Goal: Task Accomplishment & Management: Manage account settings

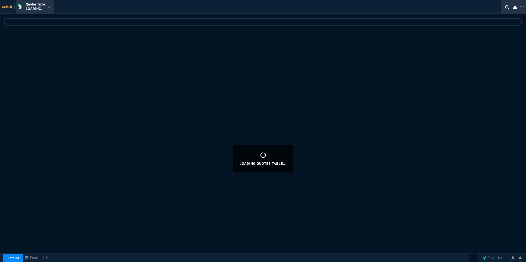
select select "16: [PERSON_NAME]"
select select
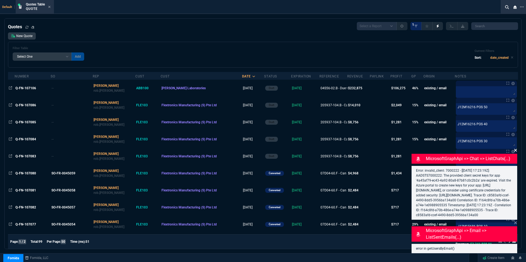
click at [514, 149] on icon at bounding box center [515, 150] width 3 height 3
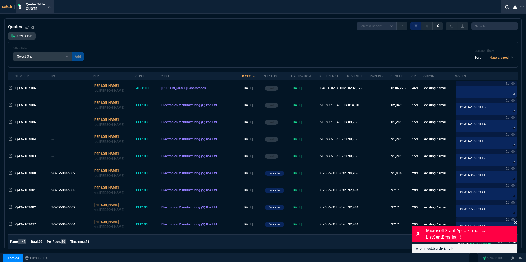
click at [515, 222] on icon at bounding box center [515, 223] width 3 height 3
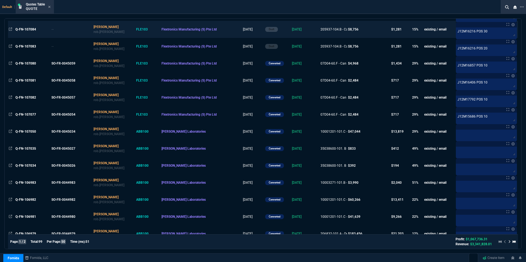
scroll to position [137, 0]
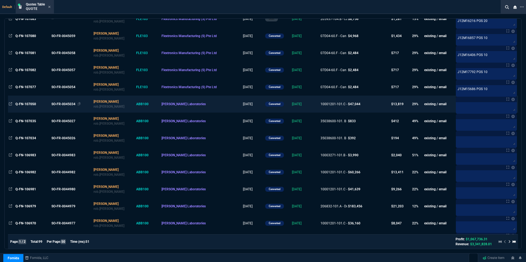
click at [60, 105] on div "SO-FR-0045034" at bounding box center [70, 104] width 39 height 5
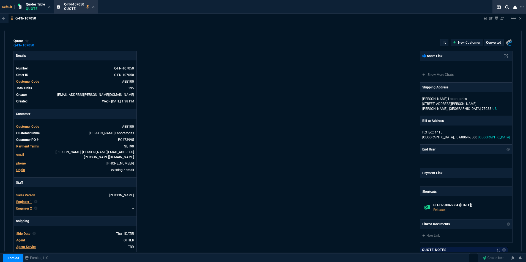
type input "33"
type input "80"
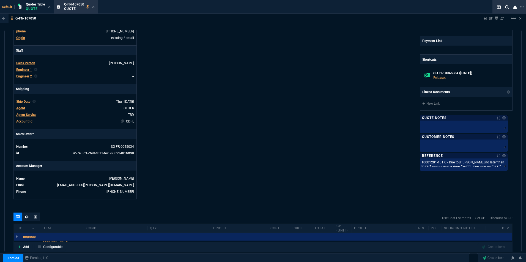
scroll to position [165, 0]
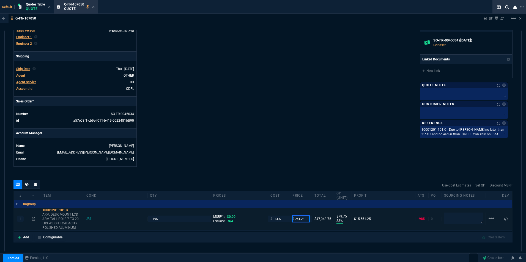
drag, startPoint x: 304, startPoint y: 215, endPoint x: 293, endPoint y: 217, distance: 11.4
click at [293, 217] on input "241.25" at bounding box center [300, 219] width 17 height 6
click at [93, 6] on icon at bounding box center [93, 6] width 2 height 3
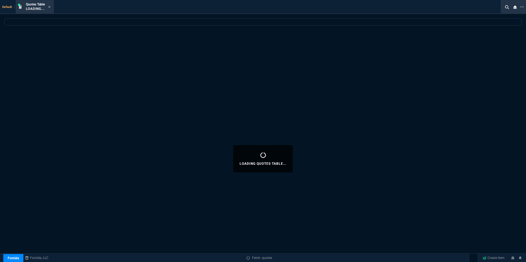
select select
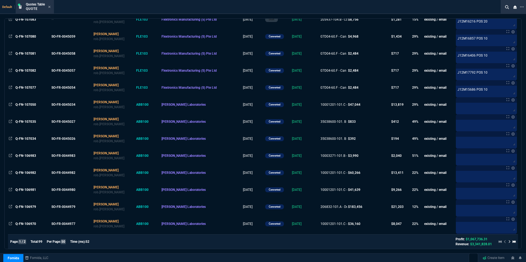
scroll to position [137, 0]
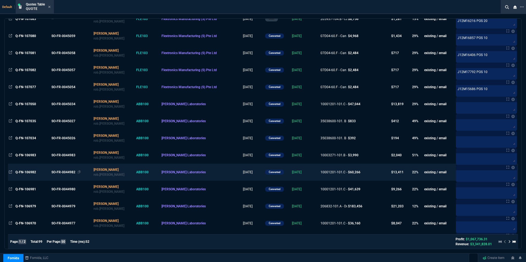
click at [60, 170] on div "SO-FR-0044982" at bounding box center [70, 172] width 39 height 5
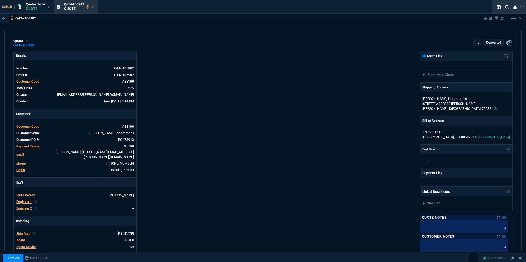
type input "33"
type input "80"
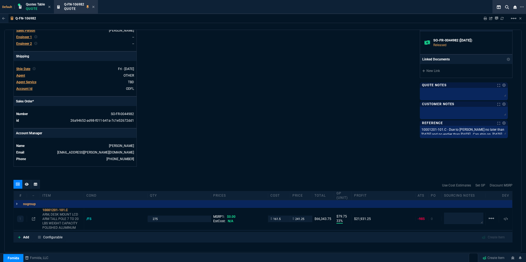
scroll to position [0, 0]
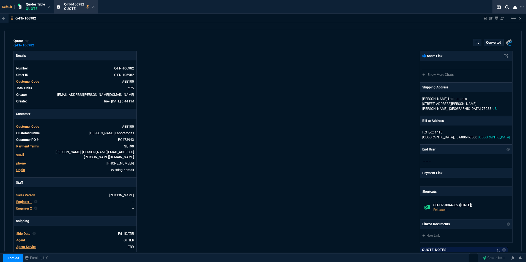
click at [93, 6] on icon at bounding box center [93, 7] width 2 height 2
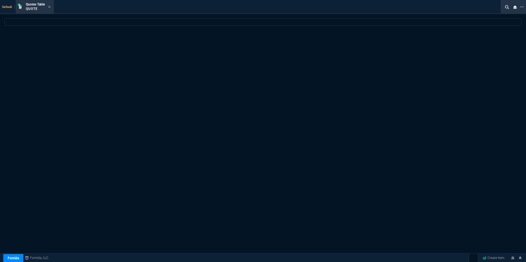
select select
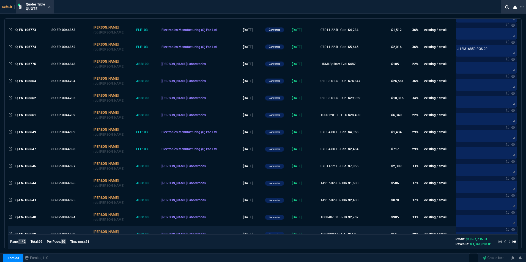
scroll to position [566, 0]
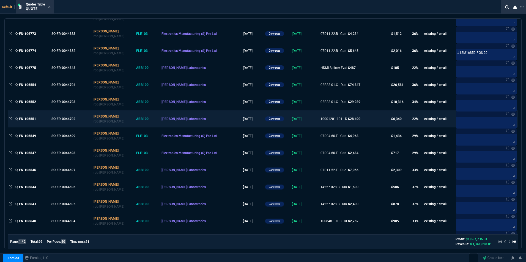
click at [336, 118] on div "10001201-101 - Due to A..." at bounding box center [333, 119] width 26 height 5
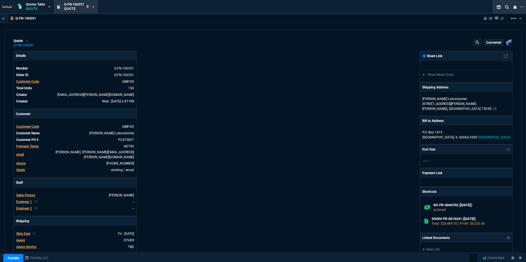
type input "26"
type input "58"
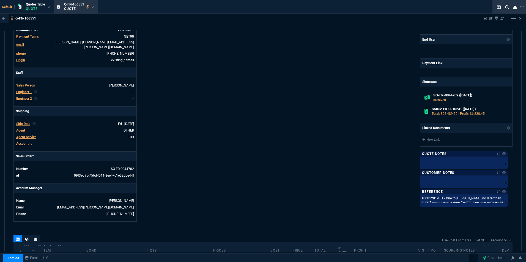
scroll to position [0, 0]
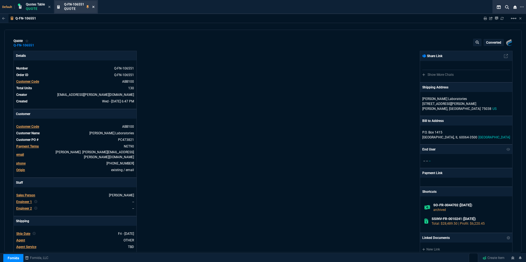
click at [94, 7] on icon at bounding box center [93, 6] width 2 height 3
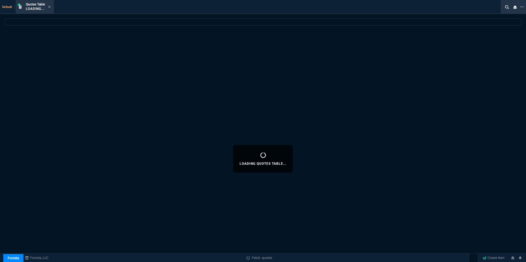
select select
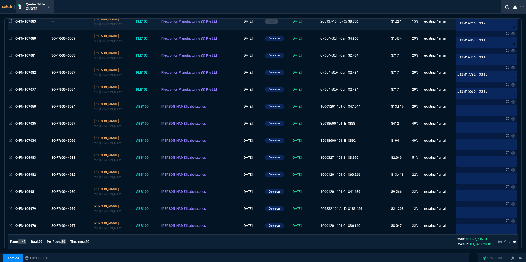
scroll to position [165, 0]
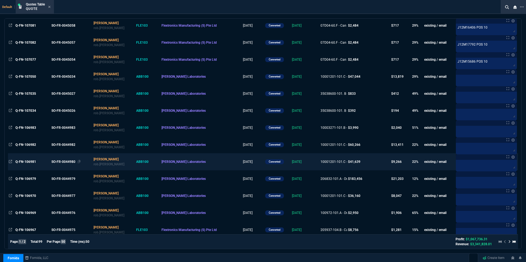
click at [64, 161] on div "SO-FR-0044980" at bounding box center [70, 161] width 39 height 5
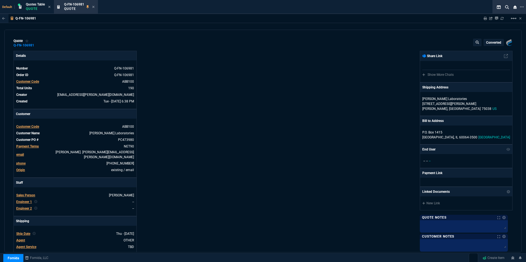
type input "33"
type input "80"
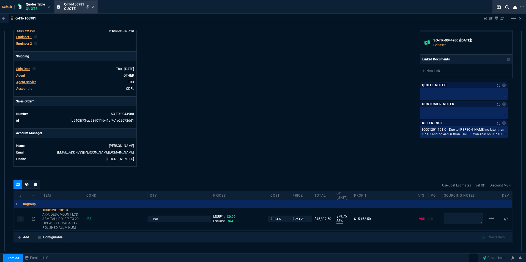
click at [94, 7] on icon at bounding box center [93, 6] width 2 height 3
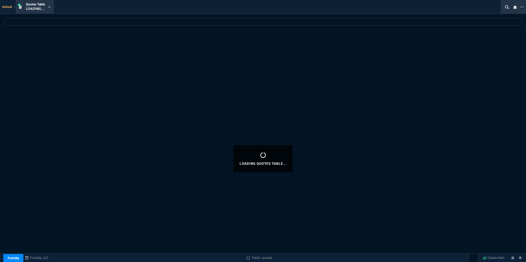
select select
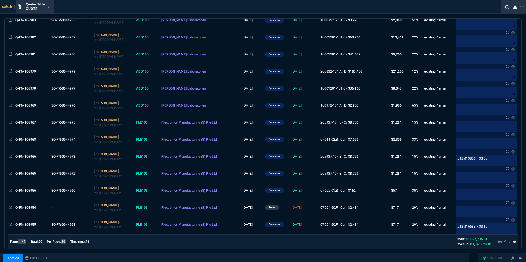
scroll to position [275, 0]
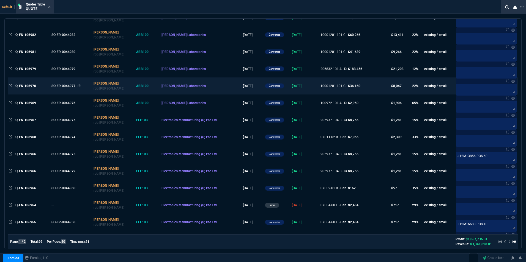
click at [69, 84] on div "SO-FR-0044977" at bounding box center [70, 86] width 39 height 5
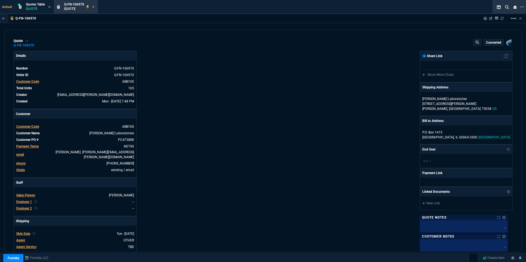
type input "26"
type input "58"
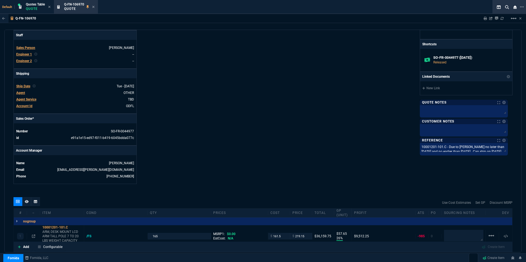
scroll to position [192, 0]
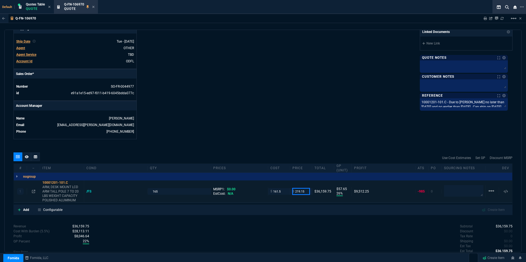
drag, startPoint x: 304, startPoint y: 187, endPoint x: 286, endPoint y: 188, distance: 17.6
click at [286, 188] on div "1 10001201-101.C ARM, DESK MOUNT LCD ARM TALL POLE 7 TO 20 LBS WEIGHT CAPACITY …" at bounding box center [263, 192] width 498 height 22
paste input "41.2"
type input "241.25"
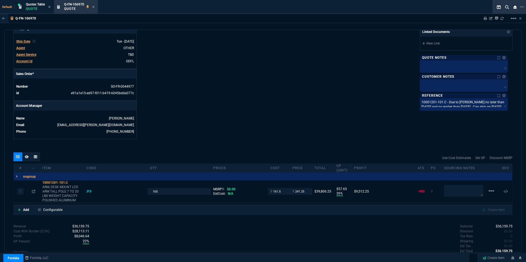
type input "241.25"
type input "33"
type input "80"
click at [89, 5] on nx-icon at bounding box center [87, 7] width 2 height 4
click at [91, 5] on div "Q-FN-106970 Quote" at bounding box center [73, 7] width 37 height 12
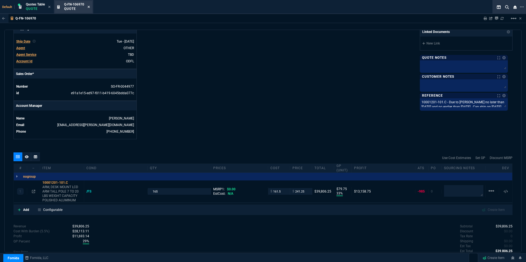
click at [89, 6] on icon at bounding box center [88, 6] width 2 height 3
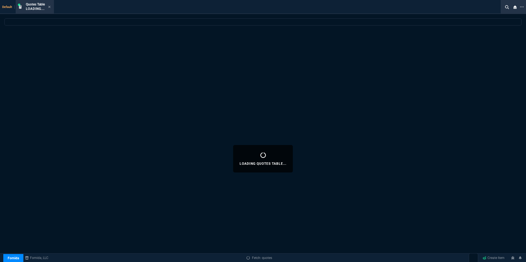
select select
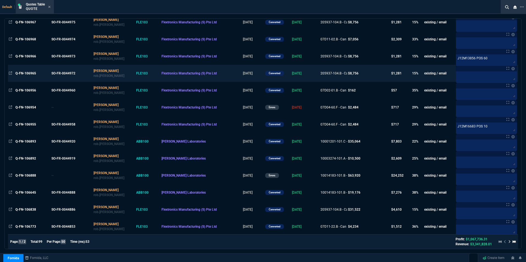
scroll to position [385, 0]
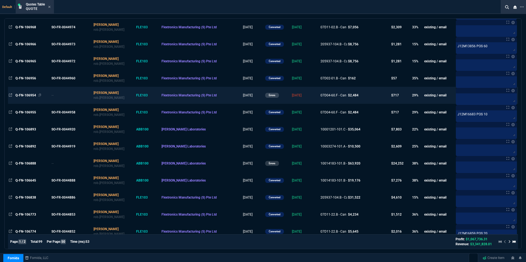
click at [27, 95] on span "Q-FN-106954" at bounding box center [25, 95] width 21 height 4
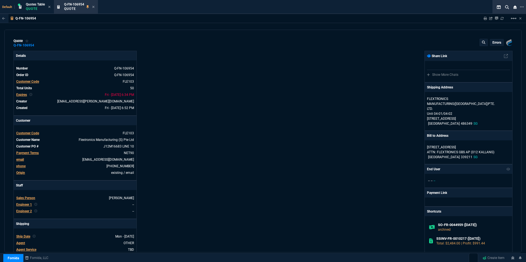
type input "33"
type input "16"
click at [16, 95] on span "Expires" at bounding box center [21, 95] width 11 height 4
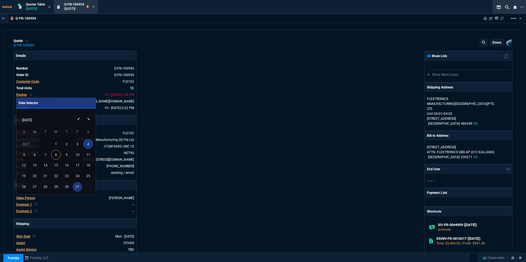
click at [76, 190] on div "31" at bounding box center [78, 187] width 10 height 10
click at [494, 45] on div at bounding box center [263, 131] width 526 height 262
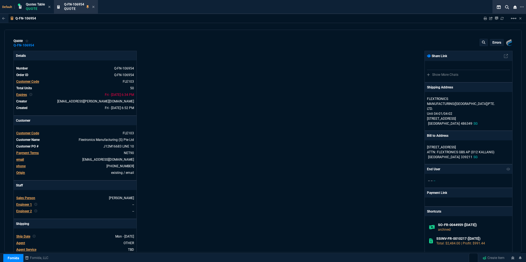
click at [493, 42] on p "errors" at bounding box center [496, 42] width 9 height 4
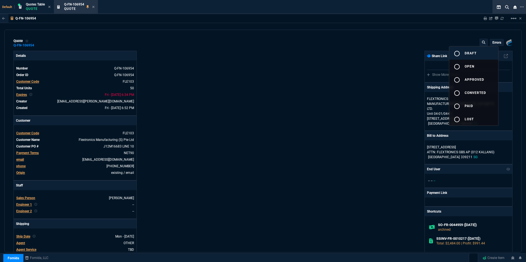
click at [476, 51] on button "radio_button_unchecked draft" at bounding box center [473, 52] width 49 height 13
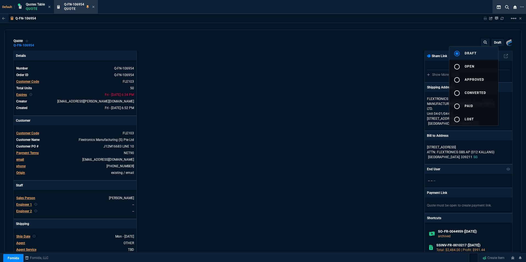
type input "33"
type input "16"
click at [347, 52] on div at bounding box center [263, 131] width 526 height 262
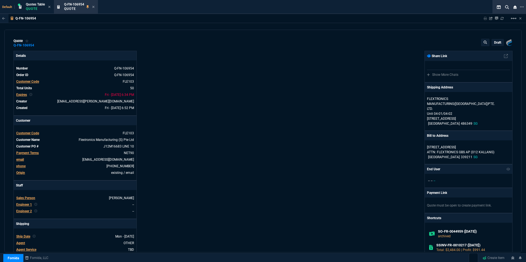
click at [21, 95] on span "Expires" at bounding box center [21, 95] width 11 height 4
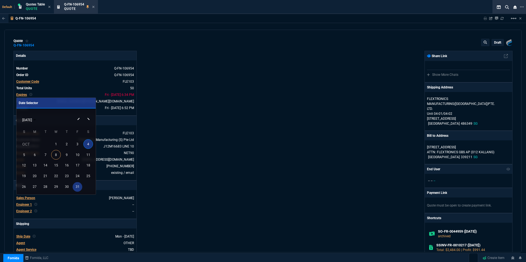
click at [76, 186] on div "31" at bounding box center [78, 187] width 10 height 10
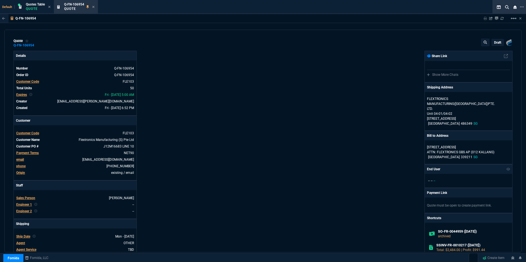
type input "33"
type input "16"
click at [496, 43] on p "draft" at bounding box center [497, 42] width 7 height 4
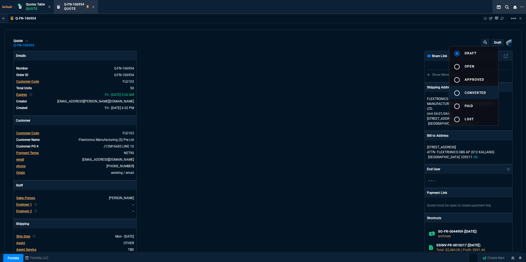
click at [480, 94] on span "converted" at bounding box center [474, 93] width 21 height 4
click at [463, 63] on div "radio_button_unchecked" at bounding box center [458, 66] width 11 height 7
type input "33"
type input "16"
click at [475, 77] on button "radio_button_unchecked approved" at bounding box center [473, 79] width 49 height 13
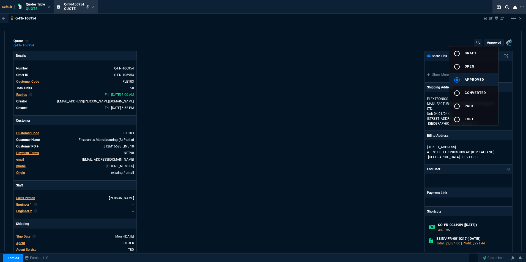
type input "33"
type input "16"
click at [472, 92] on span "converted" at bounding box center [474, 93] width 21 height 4
click at [325, 72] on div at bounding box center [263, 131] width 526 height 262
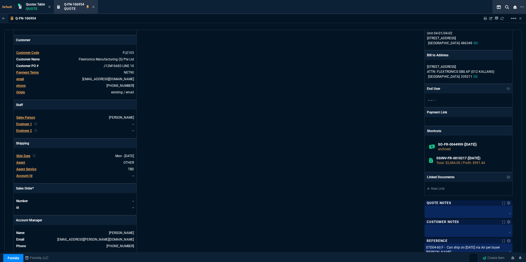
scroll to position [82, 0]
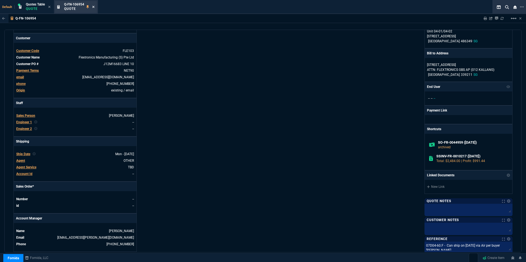
click at [94, 6] on icon at bounding box center [93, 6] width 2 height 3
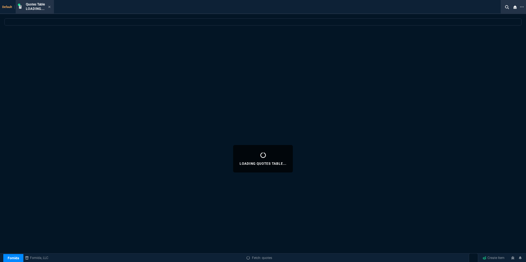
select select
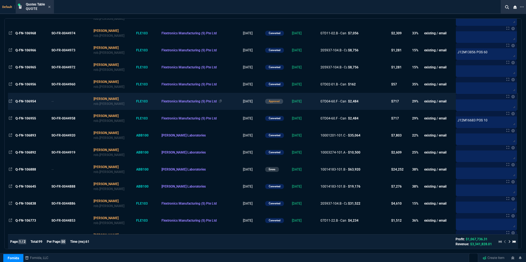
scroll to position [385, 0]
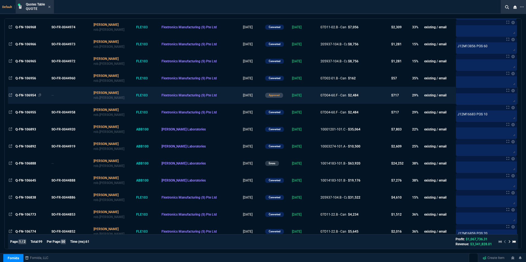
click at [27, 94] on span "Q-FN-106954" at bounding box center [25, 95] width 21 height 4
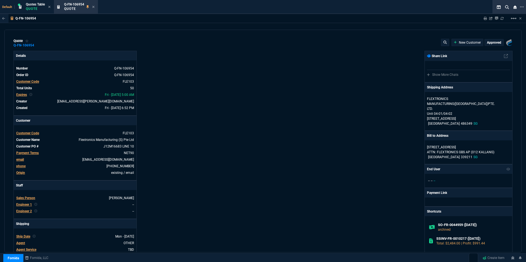
type input "33"
type input "16"
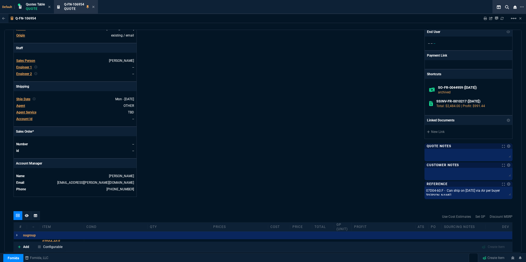
scroll to position [0, 0]
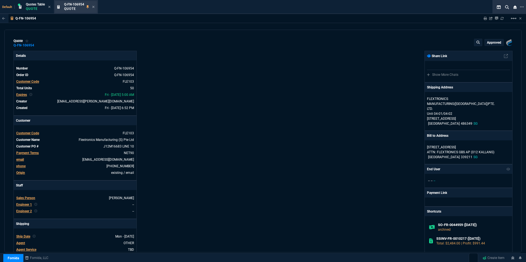
click at [96, 7] on div "Q-FN-106954 Quote" at bounding box center [76, 7] width 42 height 12
click at [94, 5] on icon at bounding box center [93, 6] width 2 height 3
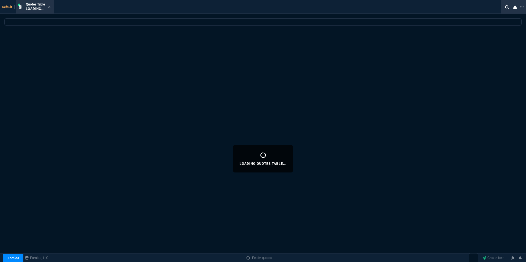
select select
